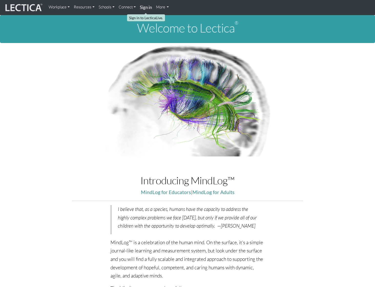
click at [146, 9] on strong "Sign in" at bounding box center [146, 7] width 12 height 5
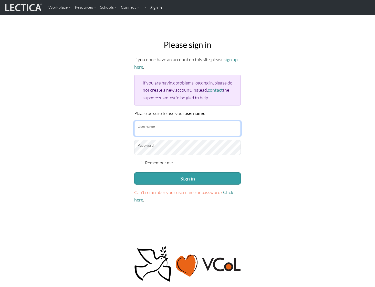
click at [165, 128] on input "Username" at bounding box center [187, 128] width 107 height 15
type input "amcorreia"
click at [134, 172] on button "Sign in" at bounding box center [187, 178] width 107 height 12
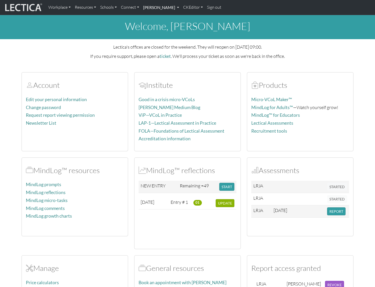
click at [181, 10] on link "Alessandro Madruga Correia" at bounding box center [161, 7] width 40 height 11
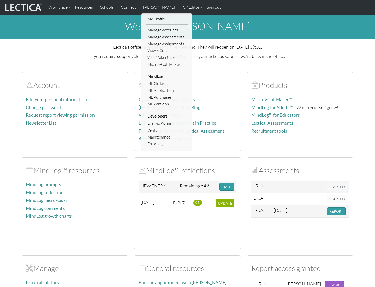
click at [218, 53] on p "If you require support, please open a ticket . We'll process your ticket as soo…" at bounding box center [188, 55] width 332 height 7
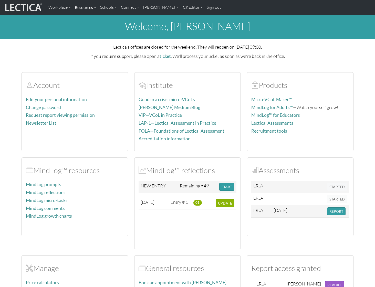
click at [93, 6] on link "Resources" at bounding box center [85, 7] width 25 height 11
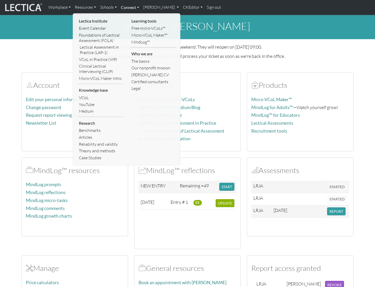
click at [134, 7] on link "Connect" at bounding box center [130, 7] width 22 height 11
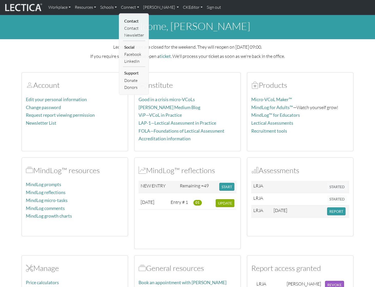
click at [227, 61] on div "welcome, Alessandro Madruga Correia Lectica's offices are closed for the weeken…" at bounding box center [187, 174] width 375 height 319
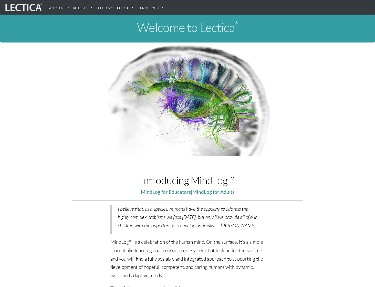
click at [125, 8] on link "Connect" at bounding box center [125, 7] width 21 height 10
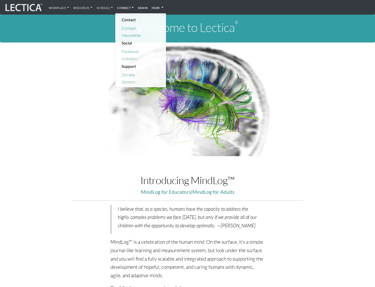
click at [159, 8] on link "More" at bounding box center [158, 7] width 16 height 10
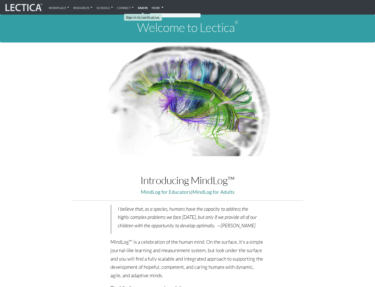
click at [143, 8] on strong "Sign in" at bounding box center [143, 7] width 10 height 5
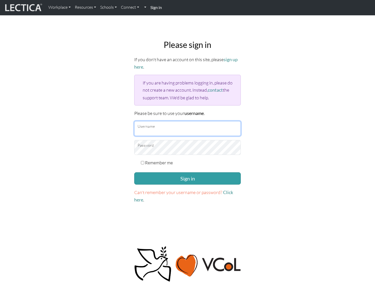
click at [183, 131] on input "Username" at bounding box center [187, 128] width 107 height 15
type input "amcorreia"
click at [134, 172] on button "Sign in" at bounding box center [187, 178] width 107 height 12
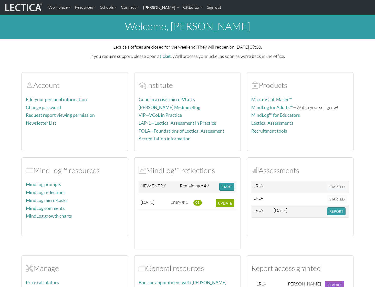
click at [178, 11] on link "[PERSON_NAME]" at bounding box center [161, 7] width 40 height 11
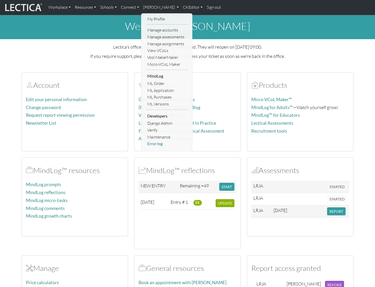
click at [156, 144] on link "Error log" at bounding box center [167, 143] width 42 height 7
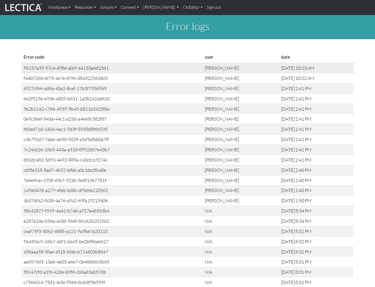
click at [62, 67] on div "96157a39-57c4-498e-a0cf-44133a6d15d1" at bounding box center [112, 68] width 177 height 6
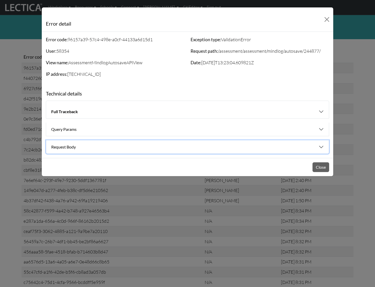
click at [320, 145] on button "Request Body" at bounding box center [187, 146] width 283 height 13
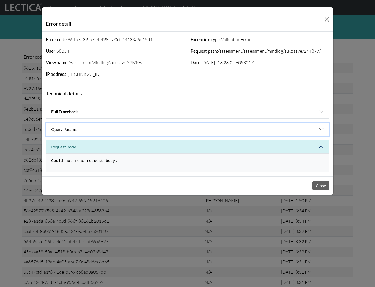
click at [315, 124] on button "Query Params" at bounding box center [187, 129] width 283 height 13
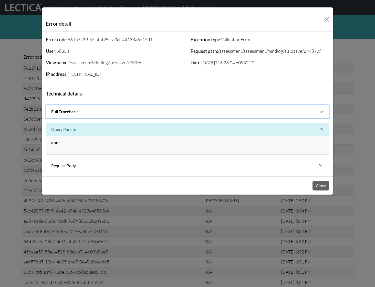
click at [298, 105] on button "Full Traceback" at bounding box center [187, 111] width 283 height 13
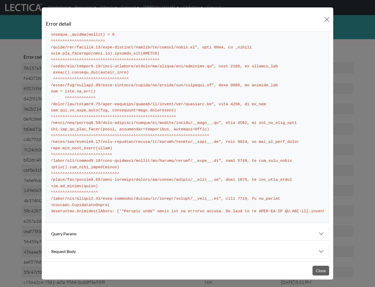
scroll to position [0, 69]
